Goal: Book appointment/travel/reservation

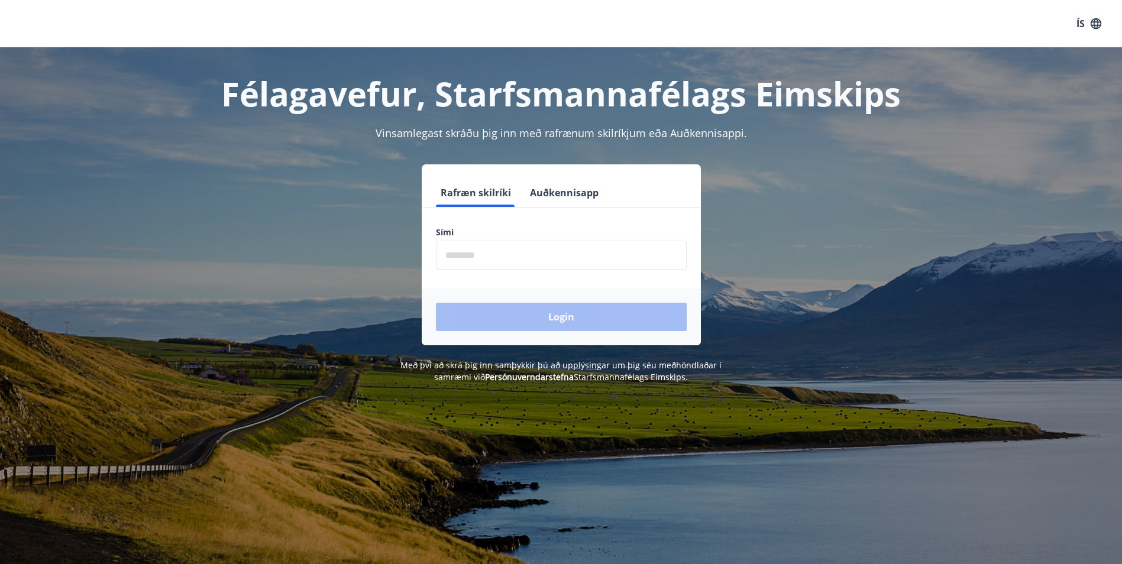
click at [480, 256] on input "phone" at bounding box center [561, 255] width 251 height 29
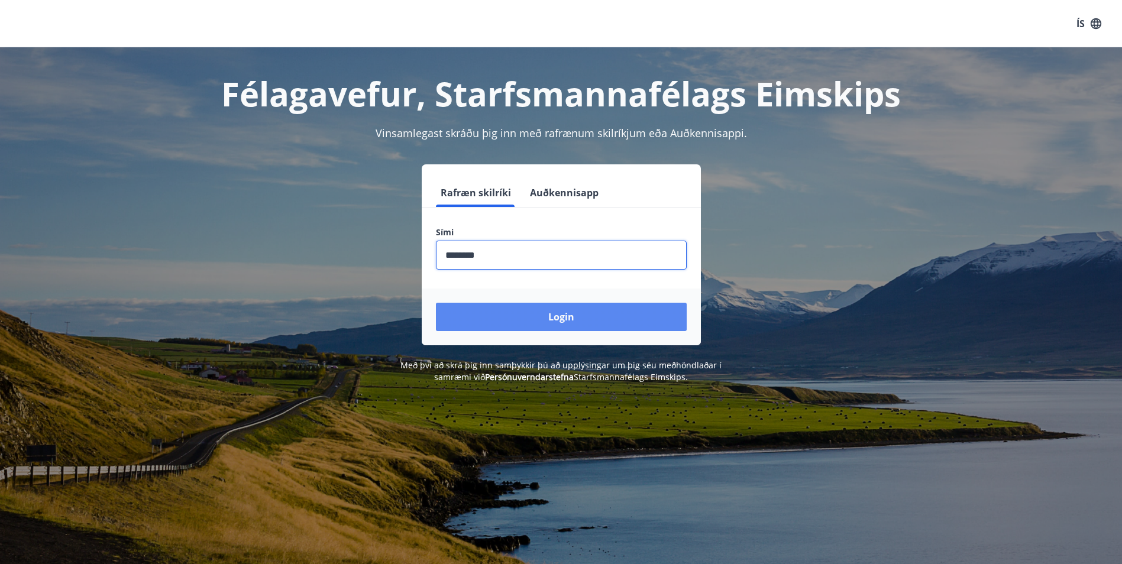
type input "********"
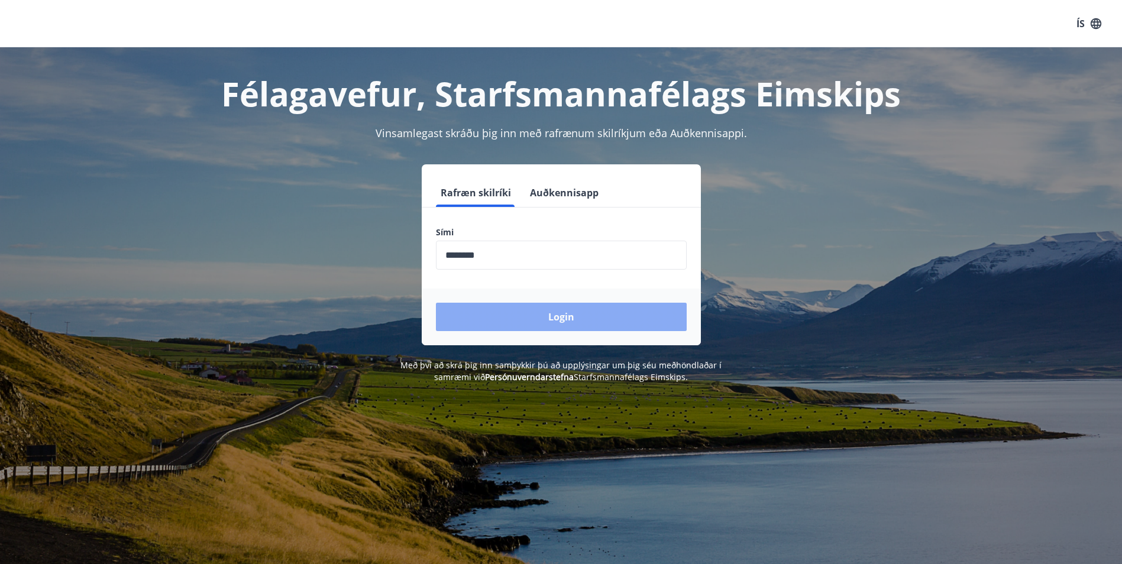
click at [563, 318] on button "Login" at bounding box center [561, 317] width 251 height 28
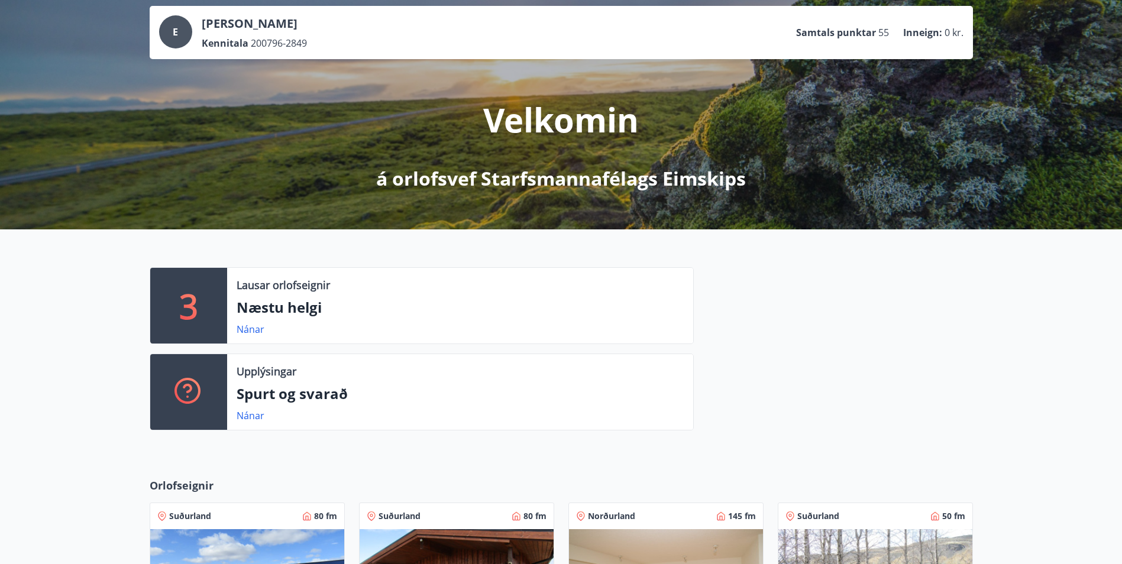
scroll to position [42, 0]
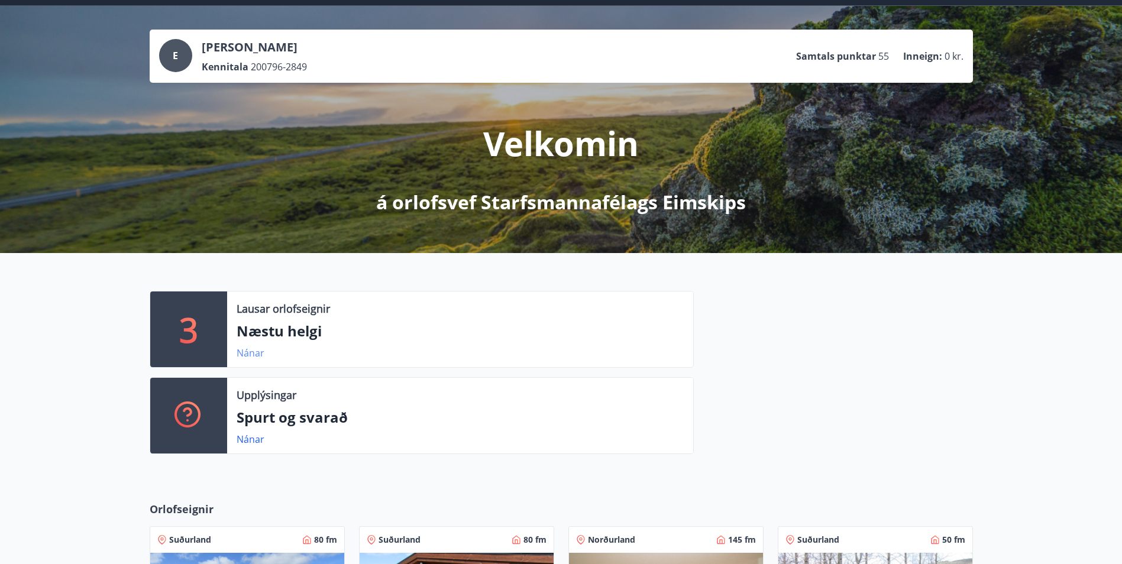
click at [249, 353] on link "Nánar" at bounding box center [251, 353] width 28 height 13
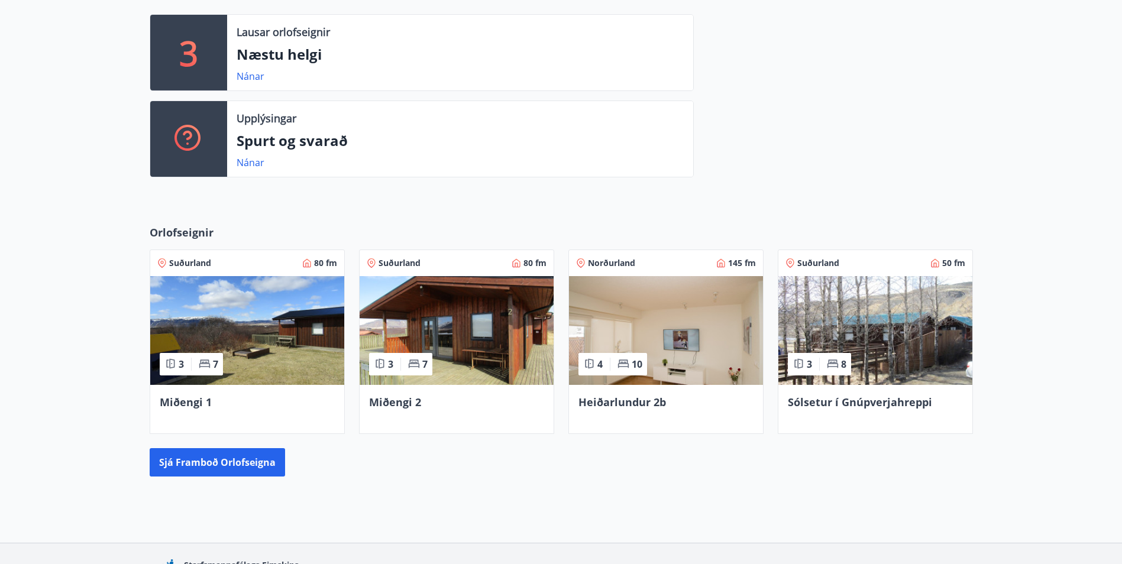
scroll to position [219, 0]
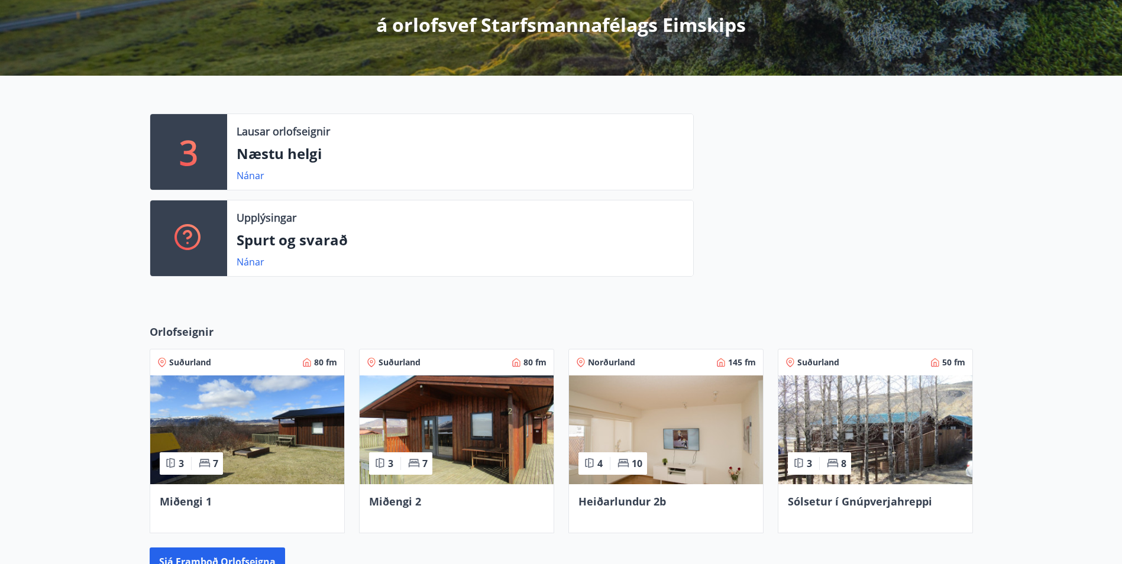
click at [790, 189] on div at bounding box center [833, 200] width 279 height 173
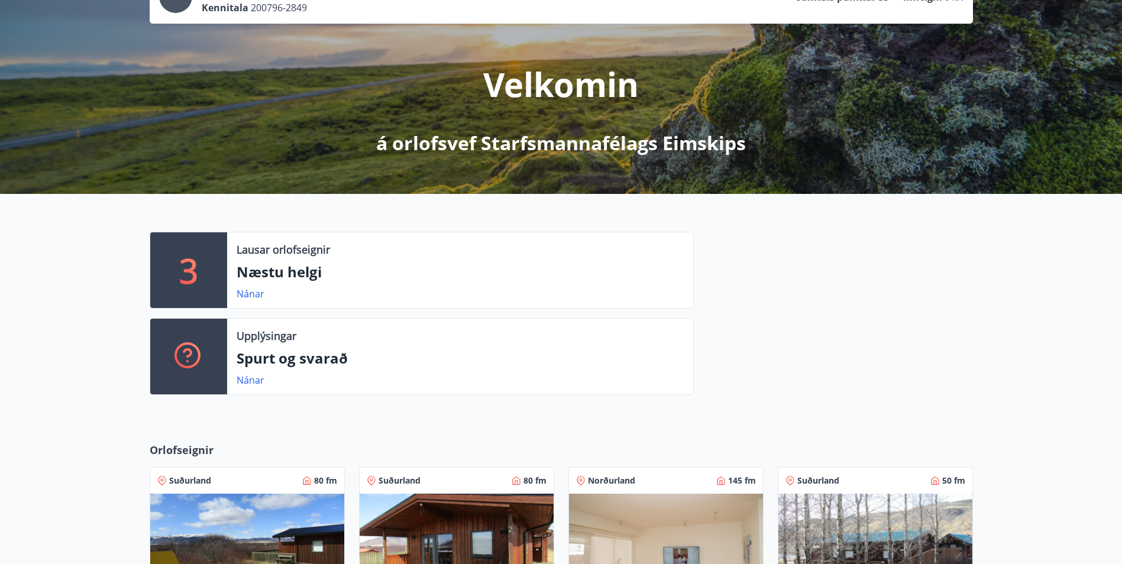
scroll to position [0, 0]
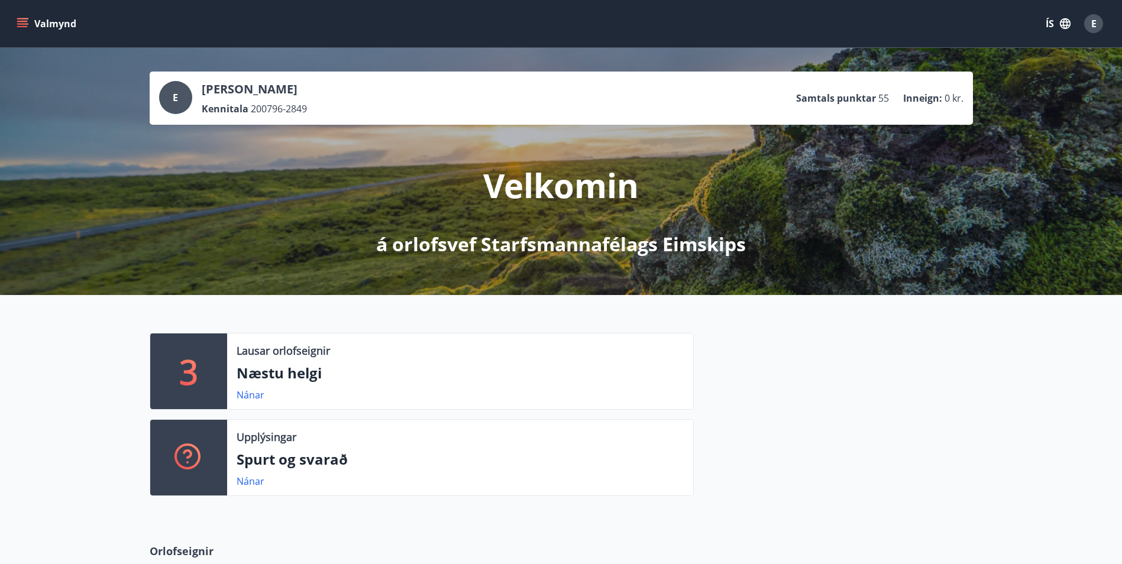
click at [859, 366] on div at bounding box center [833, 419] width 279 height 173
drag, startPoint x: 859, startPoint y: 366, endPoint x: 844, endPoint y: 370, distance: 15.8
click at [844, 370] on div at bounding box center [833, 419] width 279 height 173
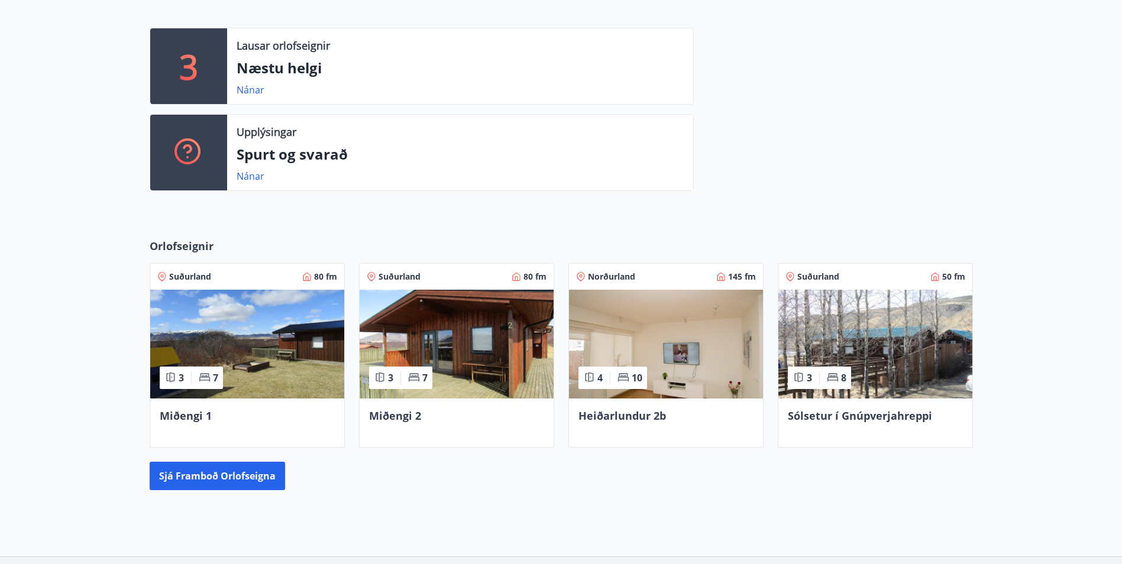
scroll to position [237, 0]
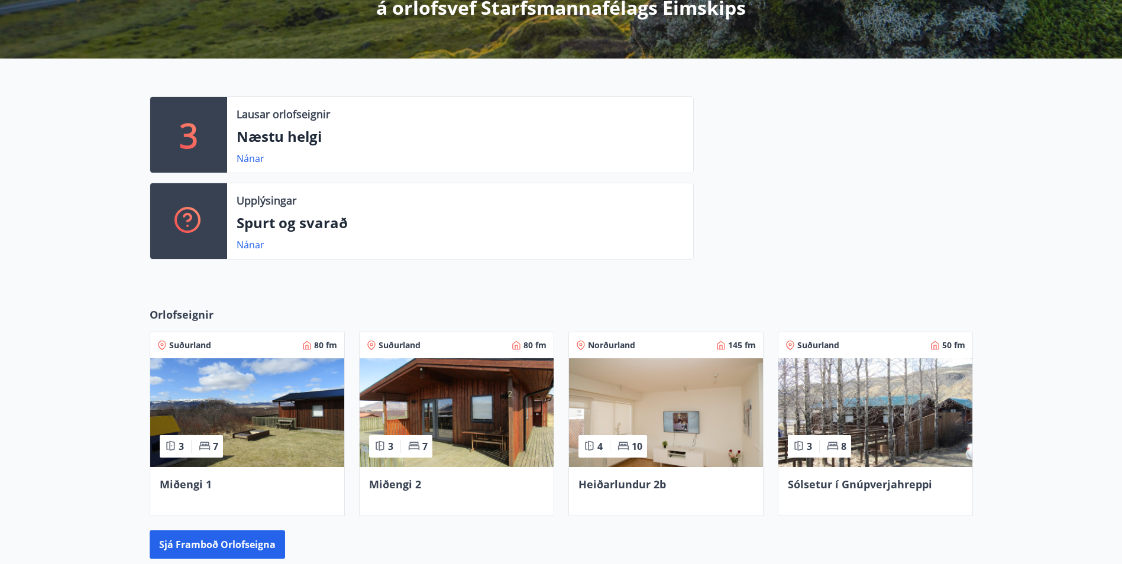
click at [275, 151] on div "Nánar" at bounding box center [460, 158] width 447 height 14
click at [254, 161] on link "Nánar" at bounding box center [251, 158] width 28 height 13
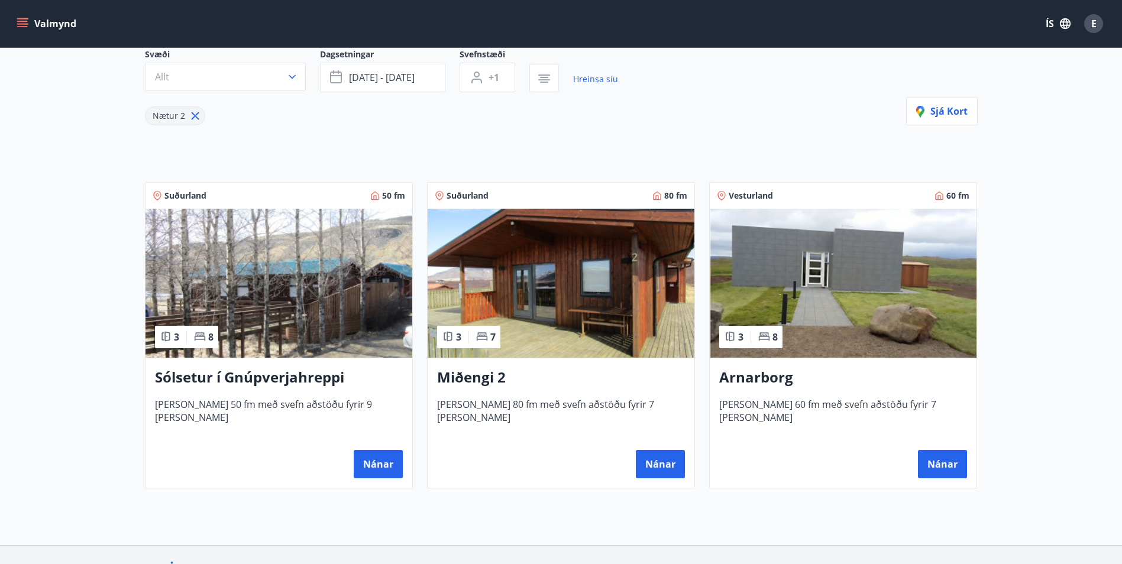
scroll to position [118, 0]
click at [860, 290] on img at bounding box center [843, 282] width 267 height 149
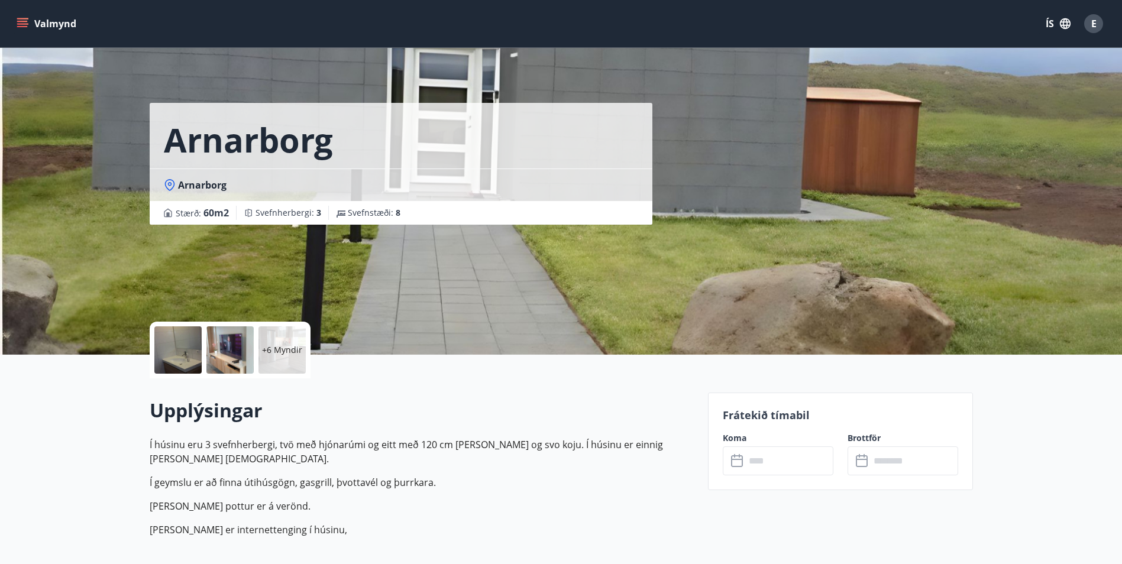
scroll to position [59, 0]
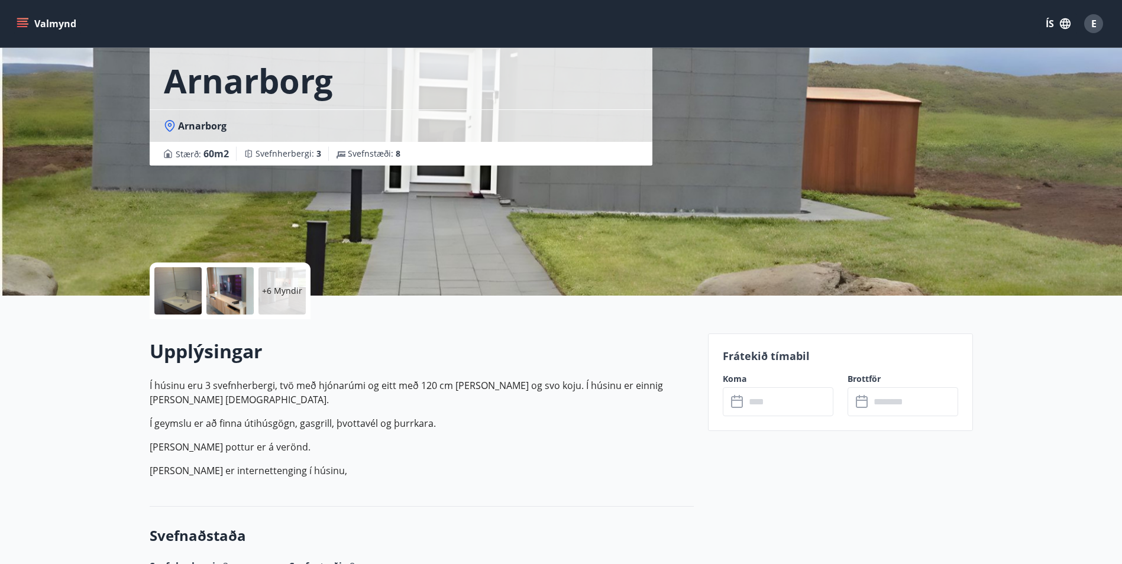
click at [806, 398] on input "text" at bounding box center [789, 401] width 88 height 29
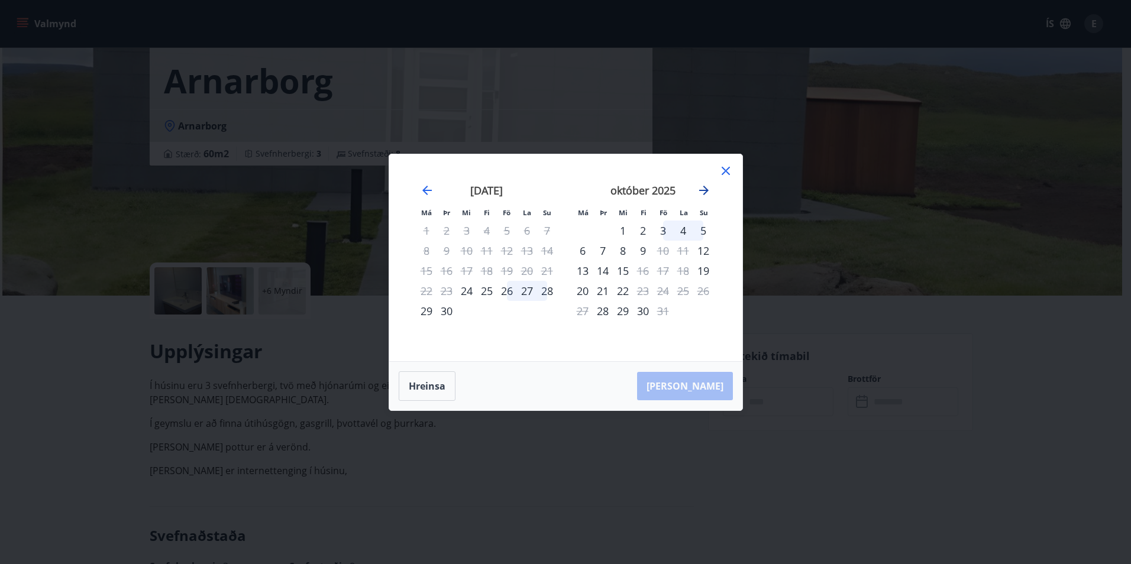
click at [698, 186] on icon "Move forward to switch to the next month." at bounding box center [704, 190] width 14 height 14
click at [725, 168] on icon at bounding box center [726, 171] width 14 height 14
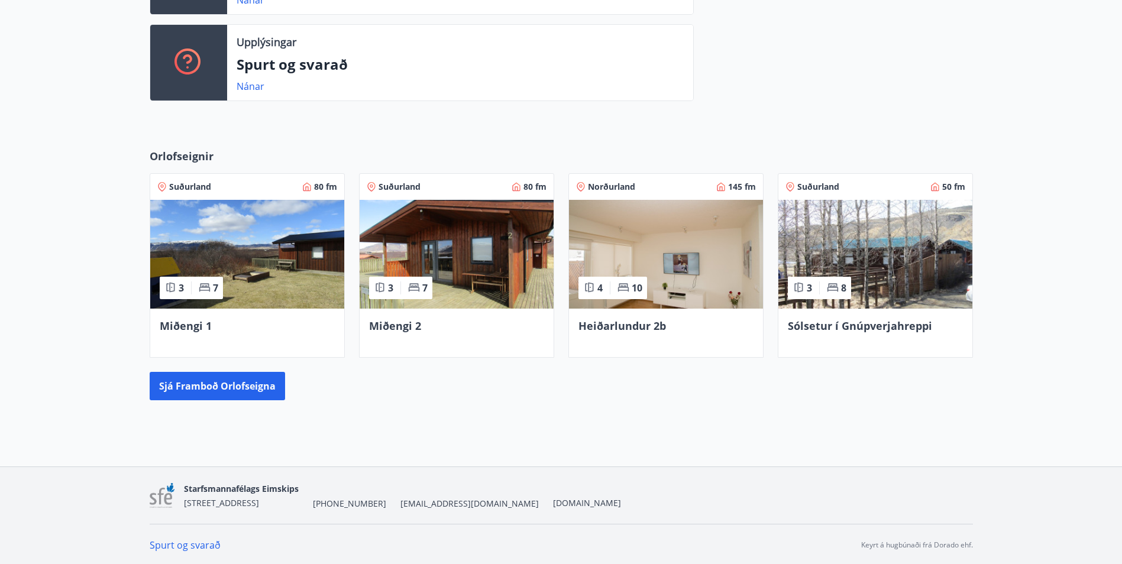
scroll to position [397, 0]
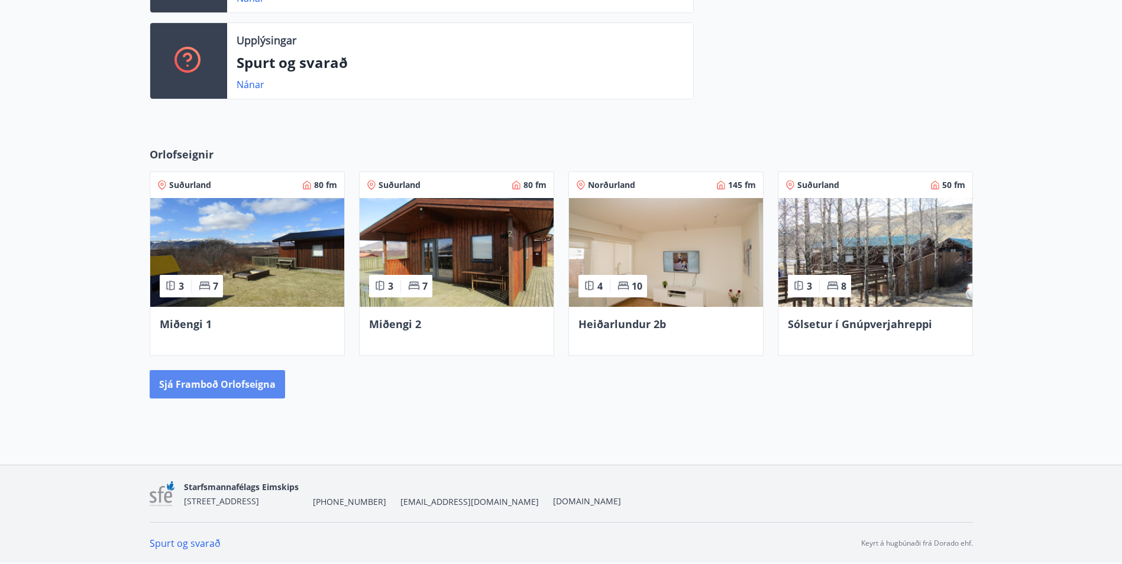
click at [201, 379] on button "Sjá framboð orlofseigna" at bounding box center [217, 384] width 135 height 28
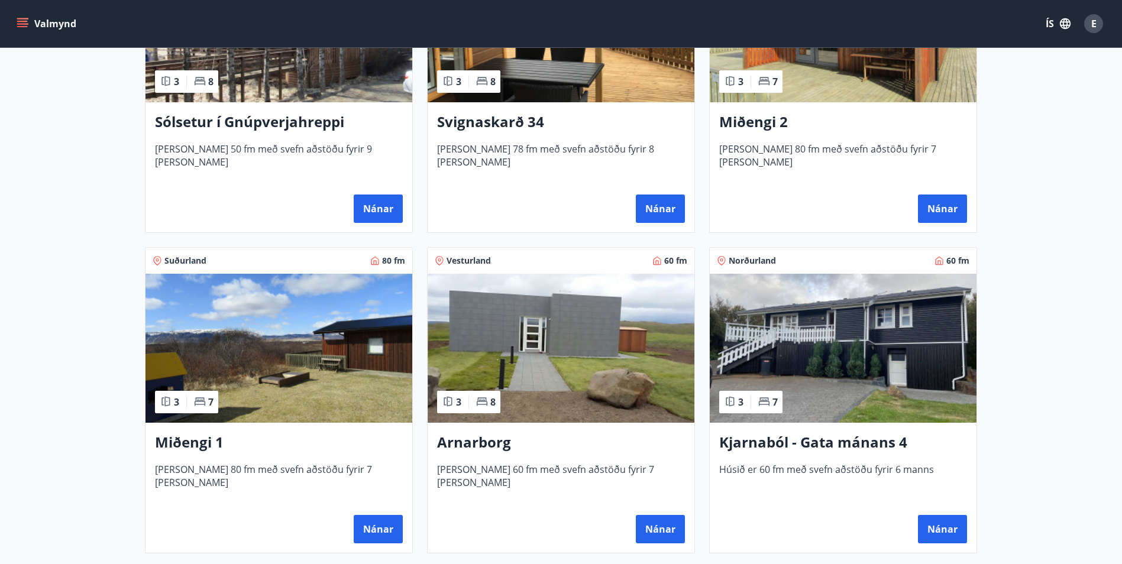
scroll to position [414, 0]
